Goal: Find contact information: Find contact information

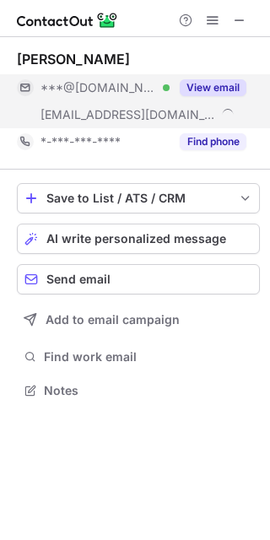
scroll to position [379, 270]
click at [232, 94] on button "View email" at bounding box center [213, 87] width 67 height 17
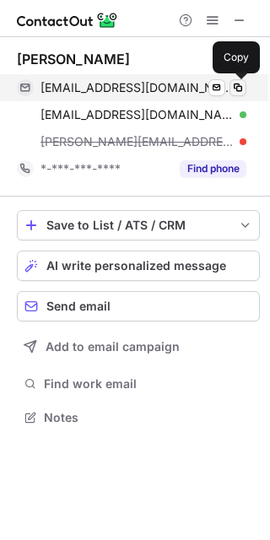
scroll to position [406, 270]
click at [246, 88] on button at bounding box center [238, 87] width 17 height 17
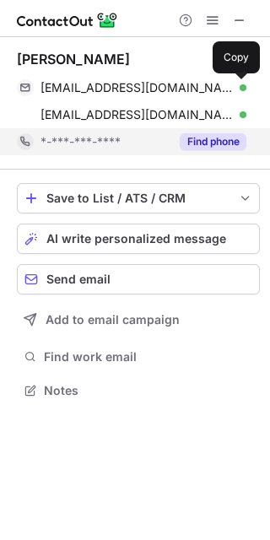
scroll to position [379, 270]
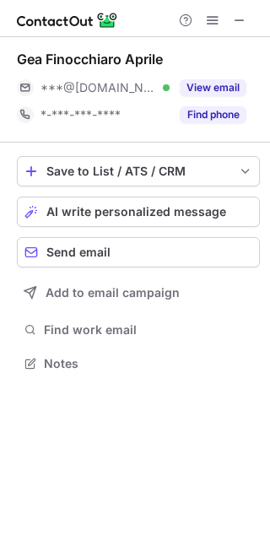
scroll to position [352, 270]
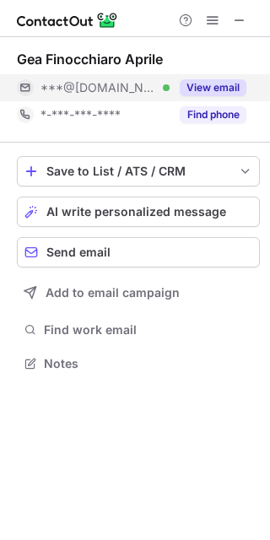
click at [227, 94] on button "View email" at bounding box center [213, 87] width 67 height 17
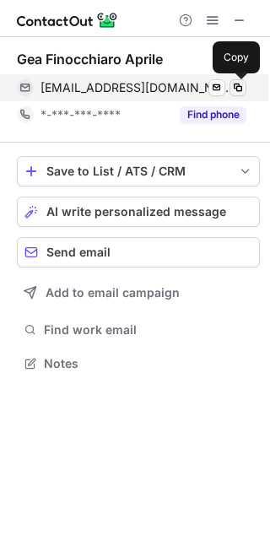
click at [234, 86] on span at bounding box center [238, 88] width 14 height 14
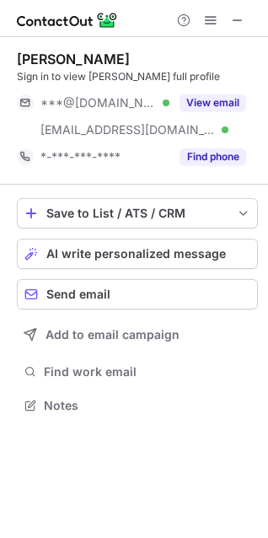
scroll to position [394, 268]
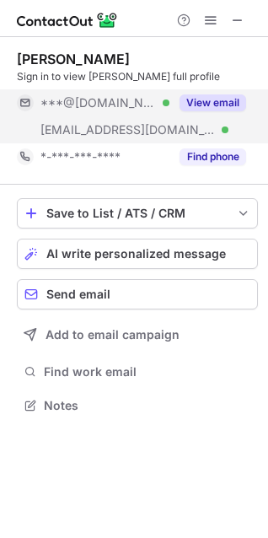
click at [215, 96] on button "View email" at bounding box center [213, 103] width 67 height 17
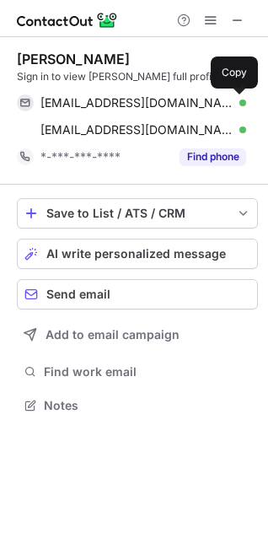
click at [235, 99] on span at bounding box center [238, 103] width 14 height 14
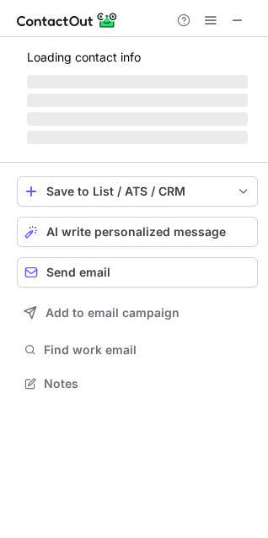
scroll to position [394, 268]
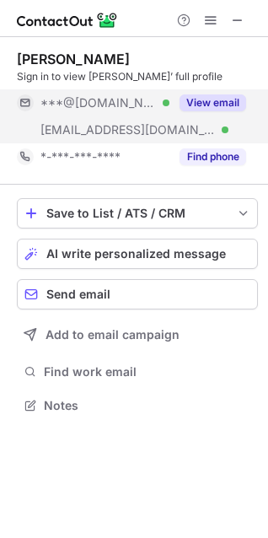
click at [224, 94] on div "View email" at bounding box center [208, 102] width 77 height 27
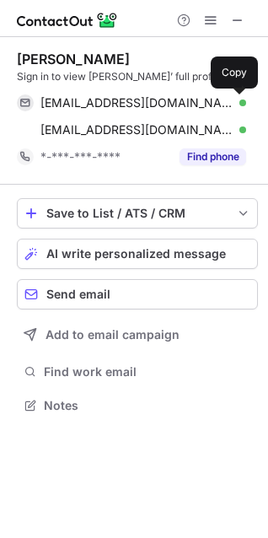
click at [239, 100] on span at bounding box center [238, 103] width 14 height 14
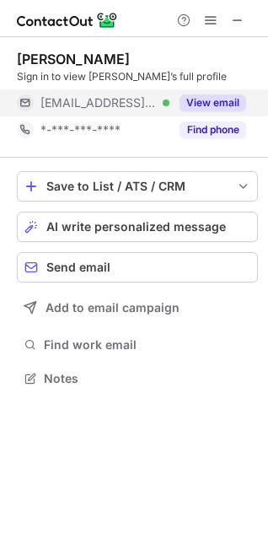
scroll to position [367, 268]
click at [199, 101] on button "View email" at bounding box center [213, 103] width 67 height 17
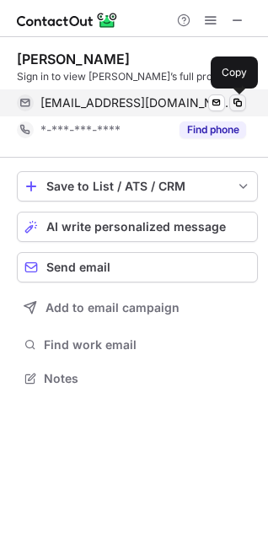
click at [231, 100] on span at bounding box center [238, 103] width 14 height 14
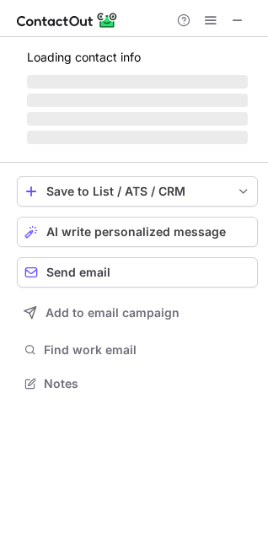
scroll to position [394, 268]
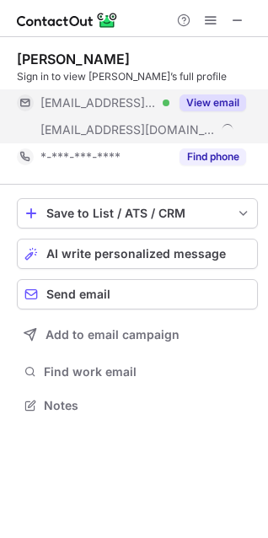
click at [210, 96] on button "View email" at bounding box center [213, 103] width 67 height 17
